Goal: Find specific page/section

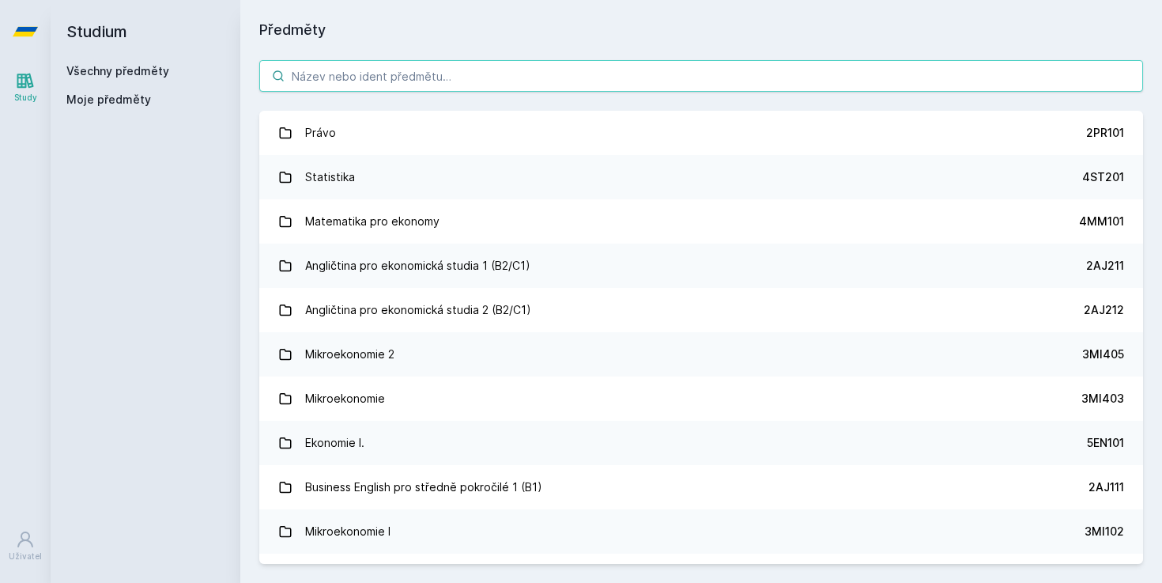
click at [429, 73] on input "search" at bounding box center [701, 76] width 884 height 32
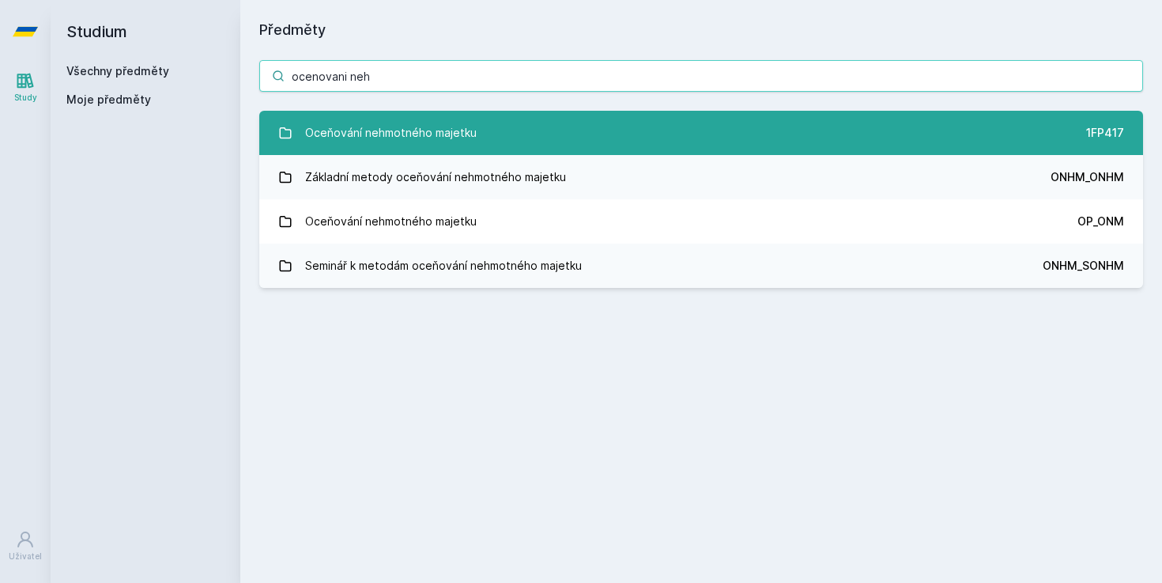
type input "ocenovani neh"
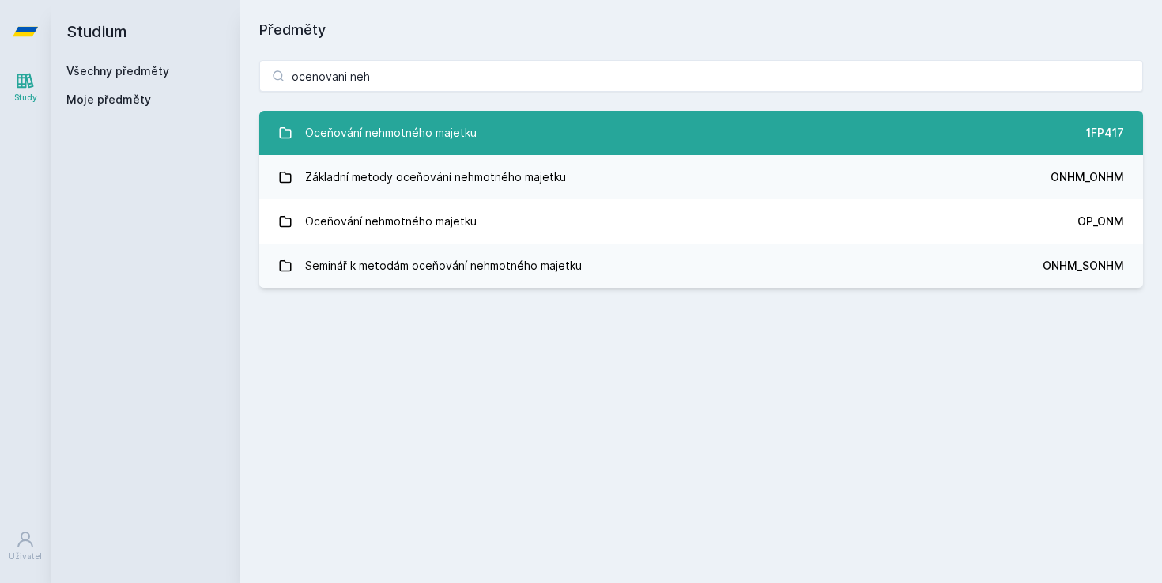
click at [467, 134] on div "Oceňování nehmotného majetku" at bounding box center [391, 133] width 172 height 32
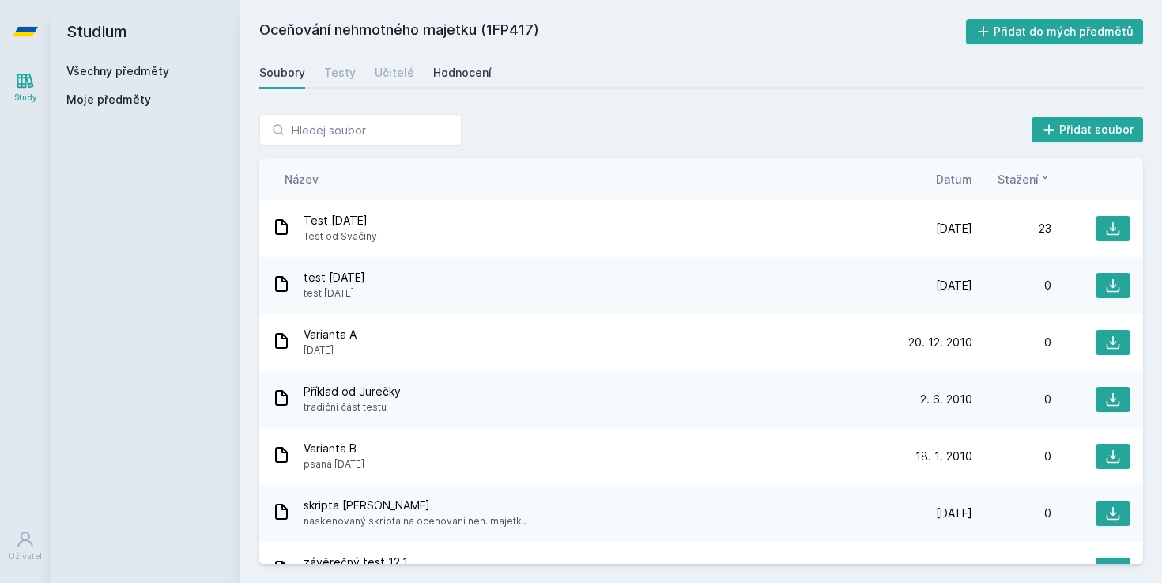
click at [455, 65] on div "Hodnocení" at bounding box center [462, 73] width 58 height 16
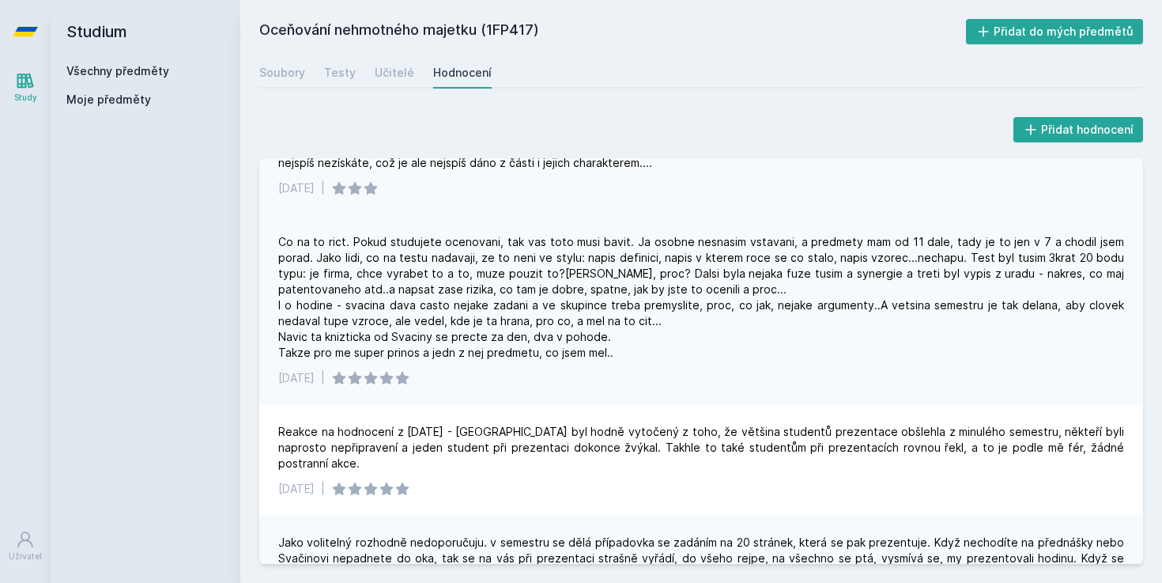
scroll to position [40, 0]
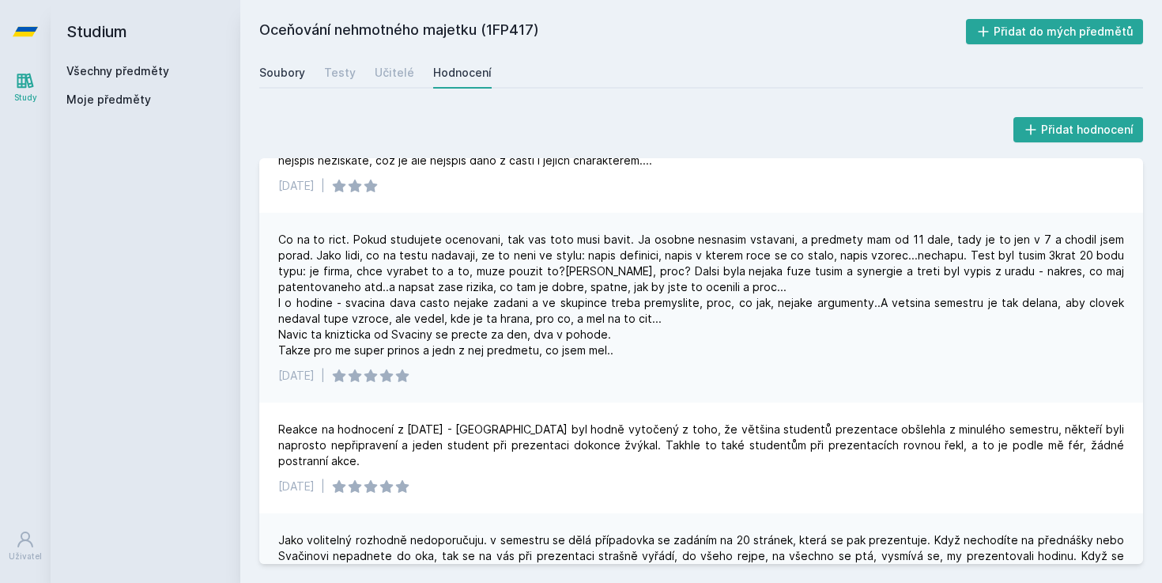
click at [262, 70] on div "Soubory" at bounding box center [282, 73] width 46 height 16
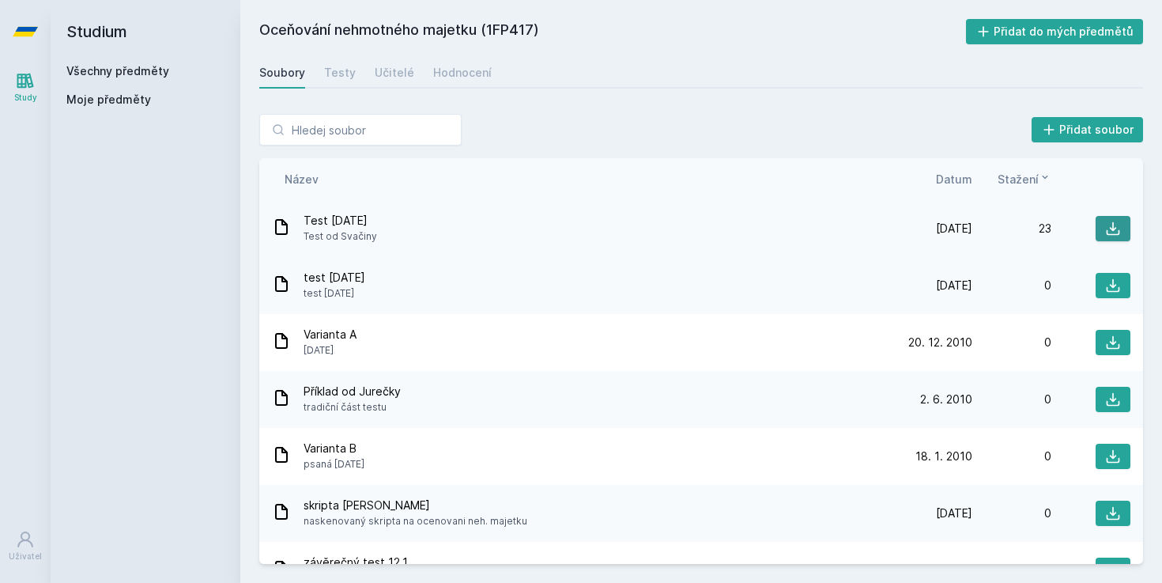
click at [1110, 233] on icon at bounding box center [1113, 229] width 16 height 16
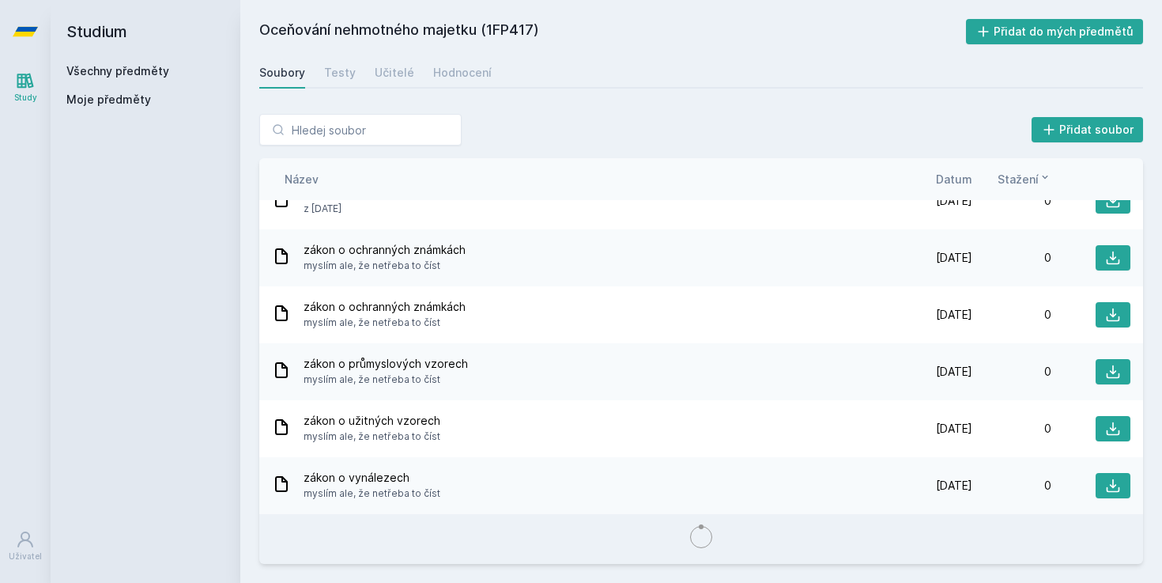
scroll to position [433, 0]
